Goal: Navigation & Orientation: Find specific page/section

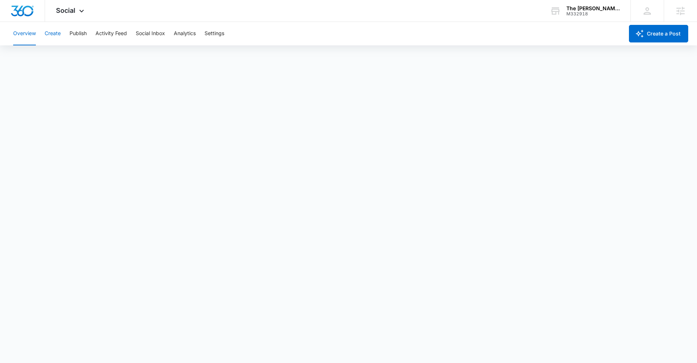
click at [51, 34] on button "Create" at bounding box center [53, 33] width 16 height 23
click at [79, 35] on button "Publish" at bounding box center [78, 33] width 17 height 23
click at [53, 57] on button "Schedules" at bounding box center [56, 56] width 25 height 20
click at [38, 34] on div "Overview Create Publish Activity Feed Social Inbox Analytics Settings" at bounding box center [316, 33] width 615 height 23
click at [34, 33] on button "Overview" at bounding box center [24, 33] width 23 height 23
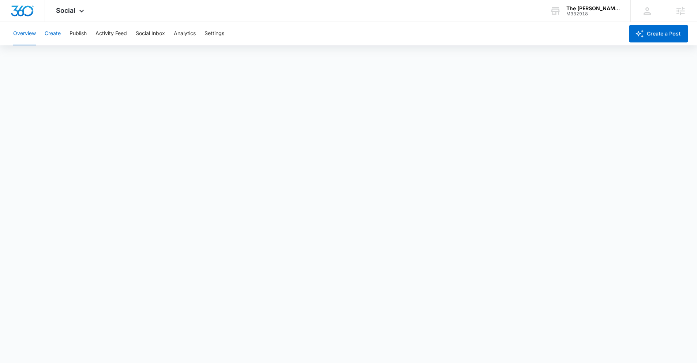
click at [48, 35] on button "Create" at bounding box center [53, 33] width 16 height 23
click at [62, 4] on div "Social Apps Reputation Websites Forms CRM Email Social Content Ads Intelligence…" at bounding box center [71, 11] width 52 height 22
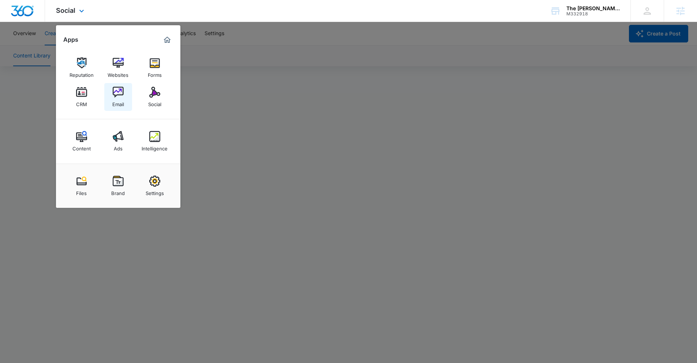
click at [122, 96] on img at bounding box center [118, 92] width 11 height 11
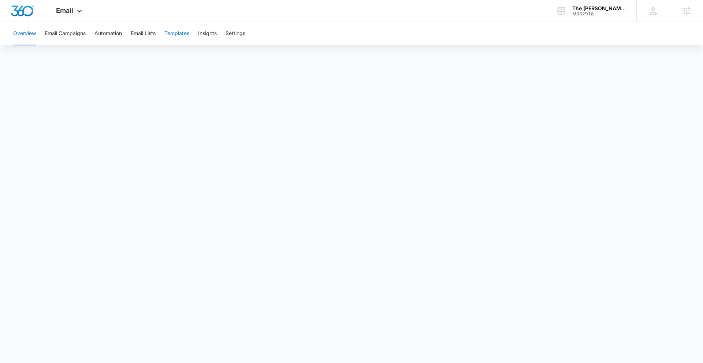
click at [174, 34] on button "Templates" at bounding box center [176, 33] width 25 height 23
click at [172, 35] on button "Templates" at bounding box center [176, 33] width 25 height 23
click at [28, 37] on button "Overview" at bounding box center [24, 33] width 23 height 23
click at [173, 32] on button "Templates" at bounding box center [176, 33] width 25 height 23
click at [30, 36] on button "Overview" at bounding box center [24, 33] width 23 height 23
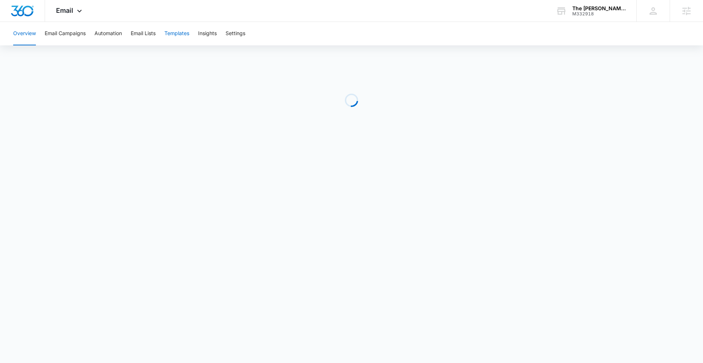
click at [180, 32] on button "Templates" at bounding box center [176, 33] width 25 height 23
click at [25, 37] on button "Overview" at bounding box center [24, 33] width 23 height 23
click at [33, 35] on button "Overview" at bounding box center [24, 33] width 23 height 23
